Goal: Book appointment/travel/reservation

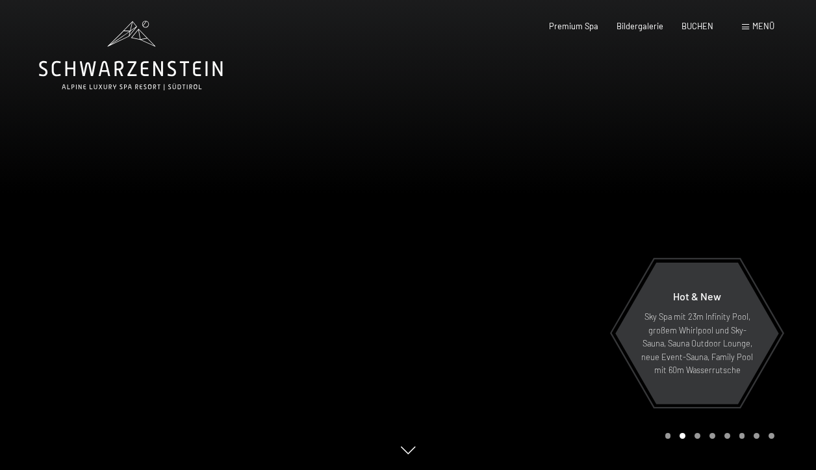
click at [750, 30] on div "Menü" at bounding box center [758, 27] width 32 height 12
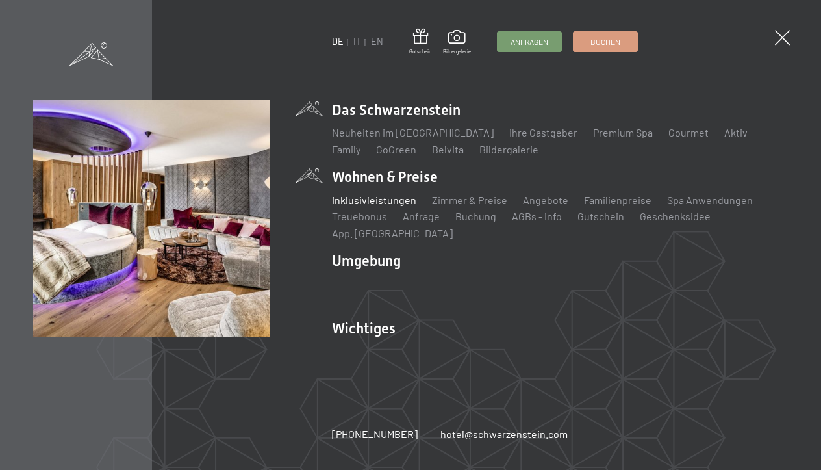
click at [394, 198] on link "Inklusivleistungen" at bounding box center [374, 200] width 84 height 12
click at [462, 200] on link "Zimmer & Preise" at bounding box center [469, 200] width 75 height 12
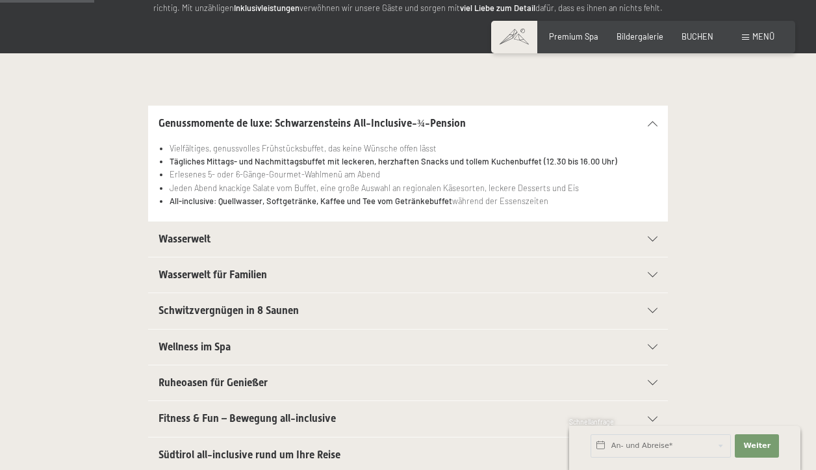
scroll to position [222, 0]
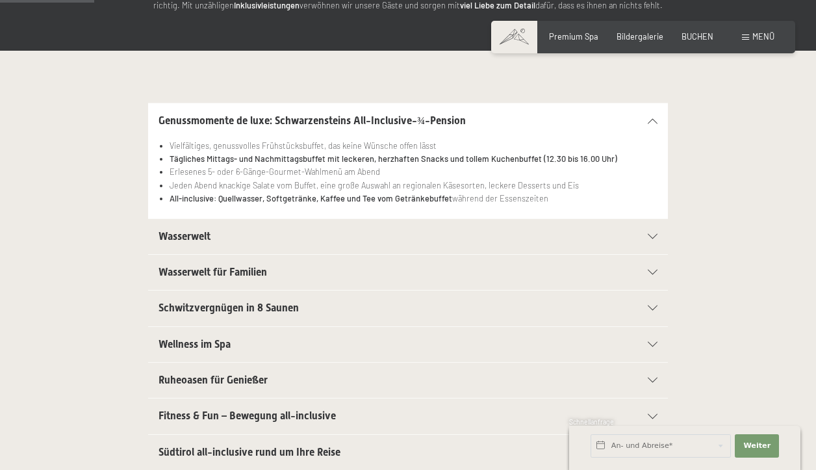
click at [607, 304] on h2 "Schwitzvergnügen in 8 Saunen" at bounding box center [383, 308] width 449 height 14
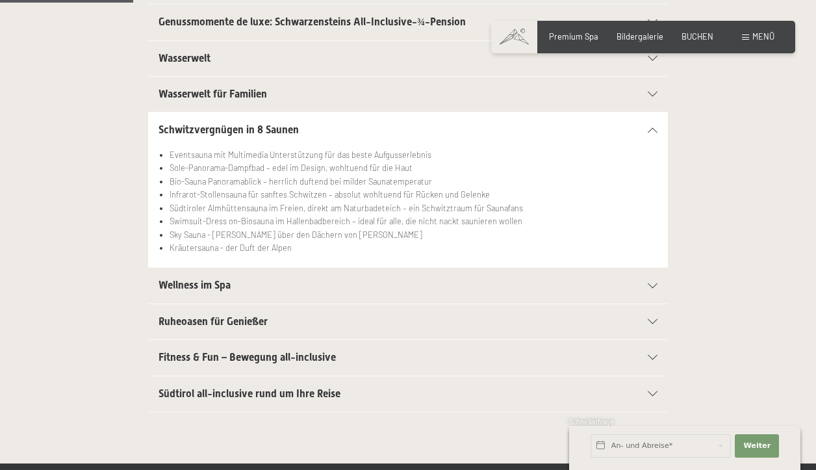
scroll to position [331, 0]
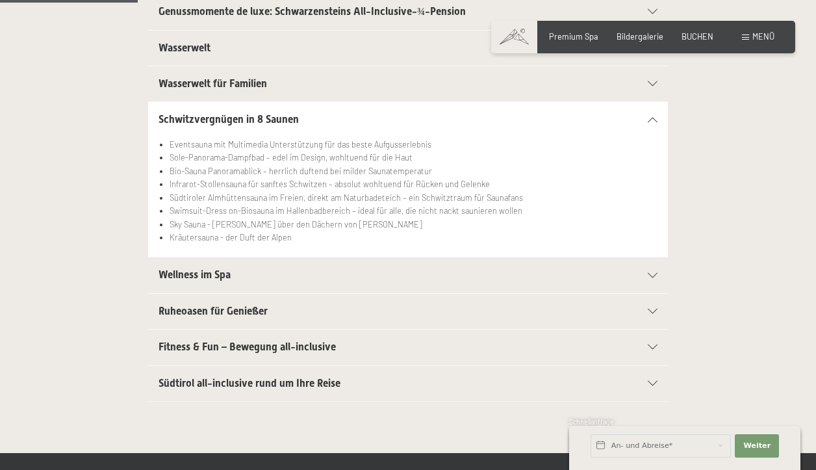
click at [645, 273] on div at bounding box center [646, 275] width 23 height 5
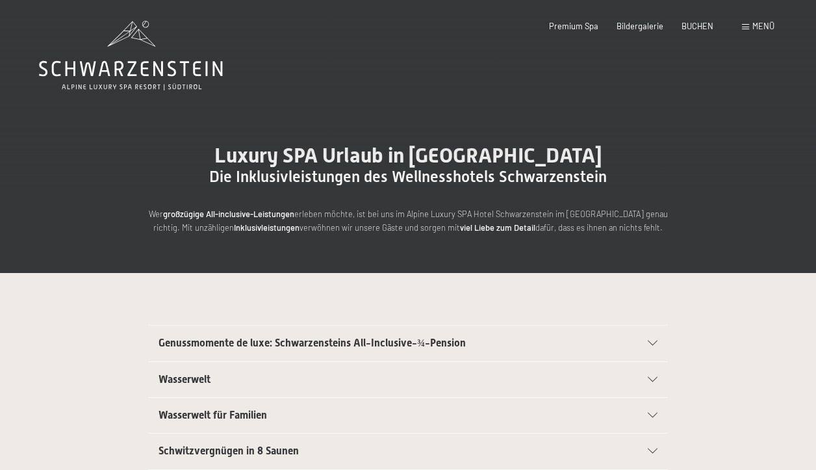
scroll to position [0, 0]
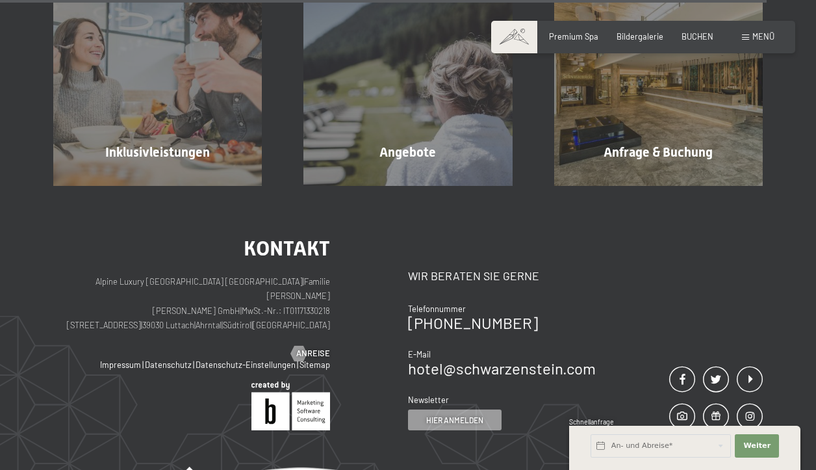
scroll to position [3060, 0]
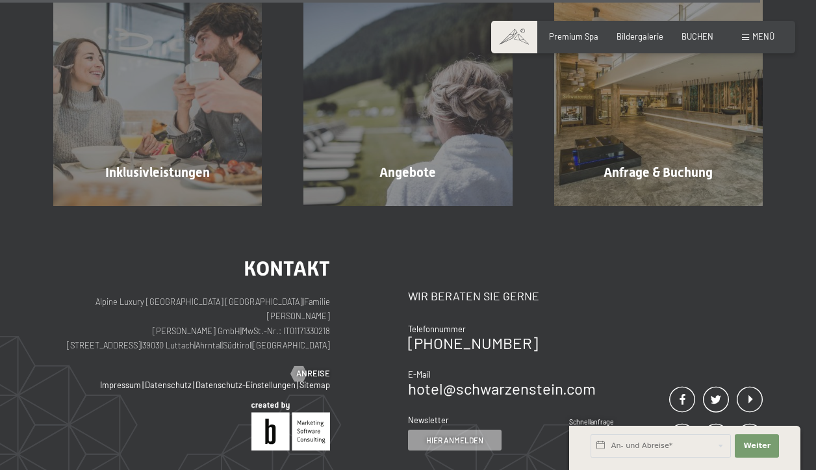
click at [752, 31] on div "Buchen Anfragen Premium Spa Bildergalerie BUCHEN Menü DE IT EN Gutschein Bilder…" at bounding box center [643, 37] width 263 height 12
click at [743, 43] on div "Buchen Anfragen Premium Spa Bildergalerie BUCHEN Menü DE IT EN Gutschein Bilder…" at bounding box center [643, 37] width 263 height 12
click at [749, 34] on div "Menü" at bounding box center [758, 37] width 32 height 12
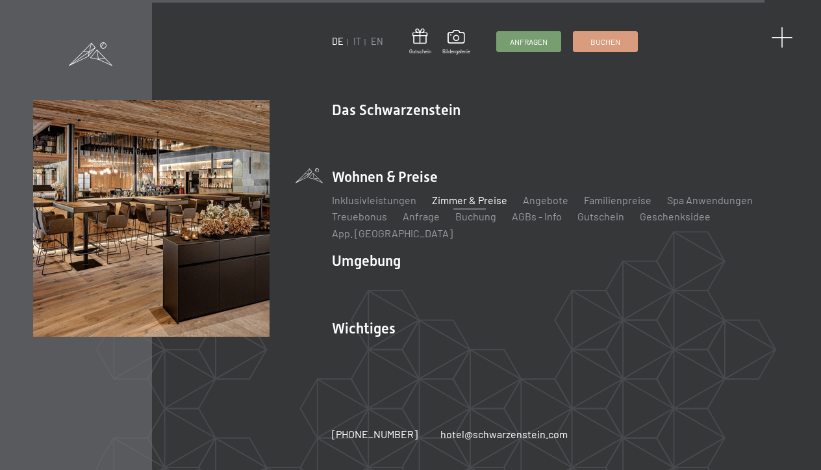
click at [783, 37] on span at bounding box center [781, 37] width 21 height 21
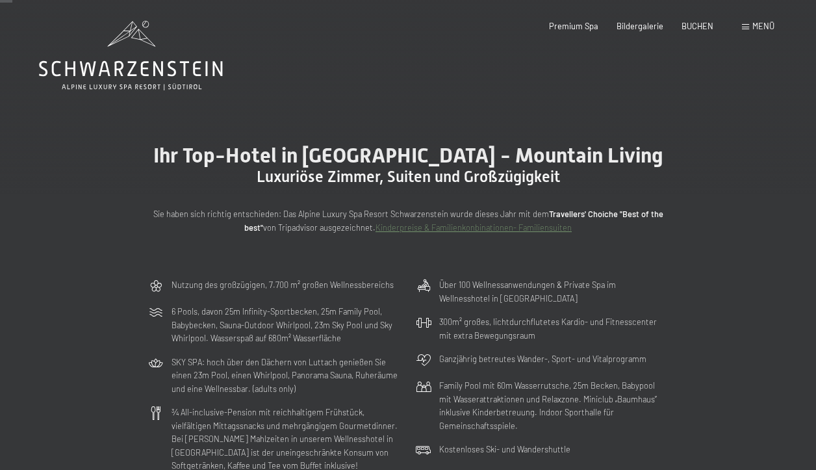
scroll to position [0, 0]
click at [138, 58] on icon at bounding box center [131, 56] width 184 height 70
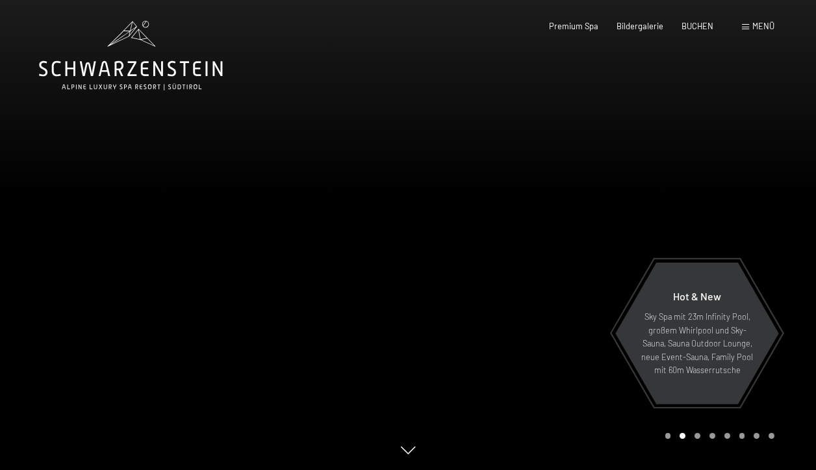
click at [164, 0] on div at bounding box center [408, 1] width 816 height 3
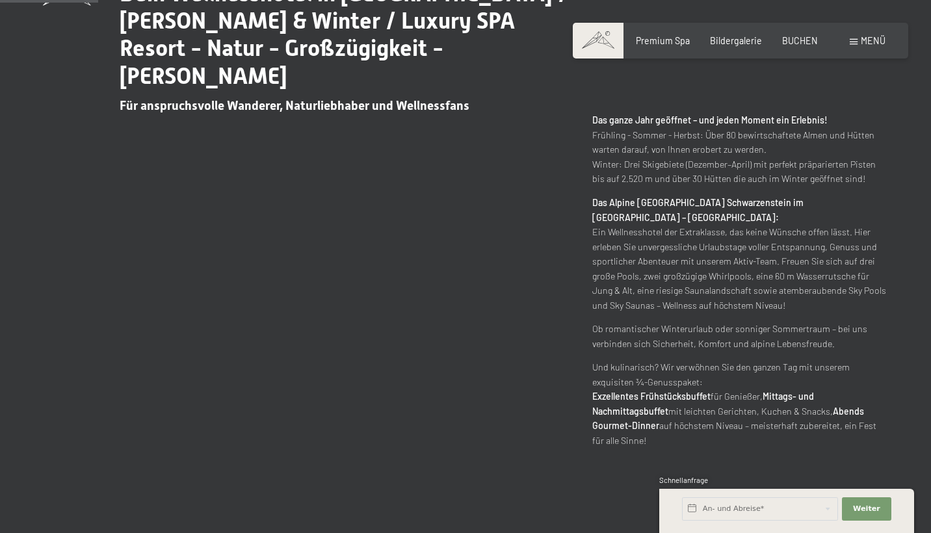
scroll to position [629, 0]
